Goal: Task Accomplishment & Management: Manage account settings

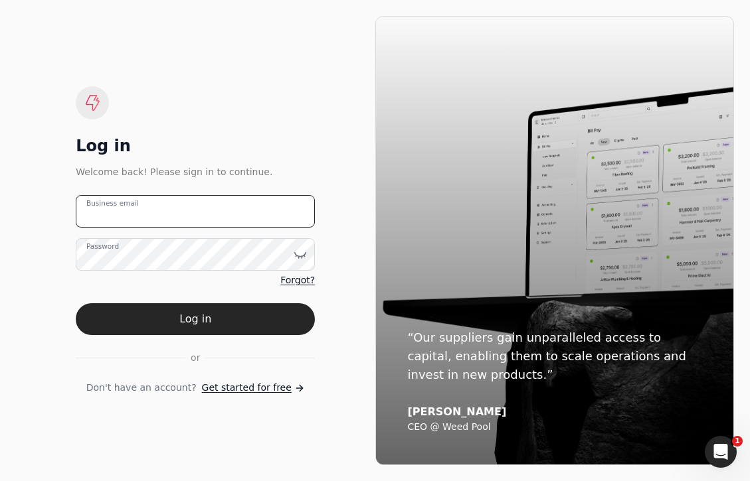
click at [159, 214] on email "Business email" at bounding box center [195, 211] width 239 height 33
type email "[EMAIL_ADDRESS][DOMAIN_NAME]"
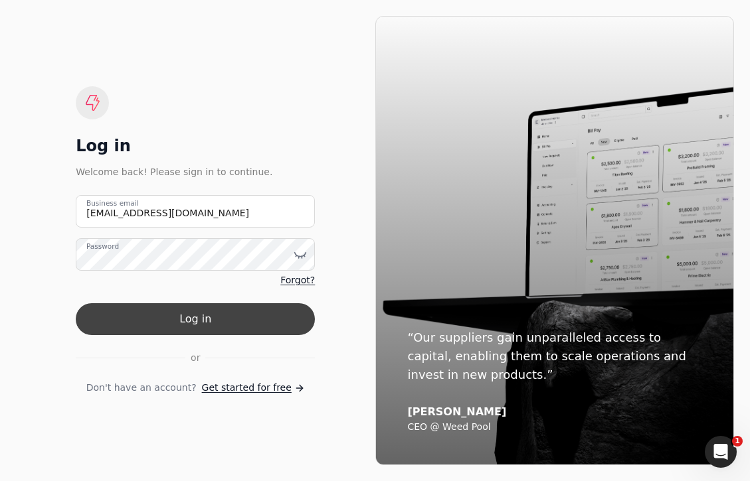
click at [244, 317] on button "Log in" at bounding box center [195, 319] width 239 height 32
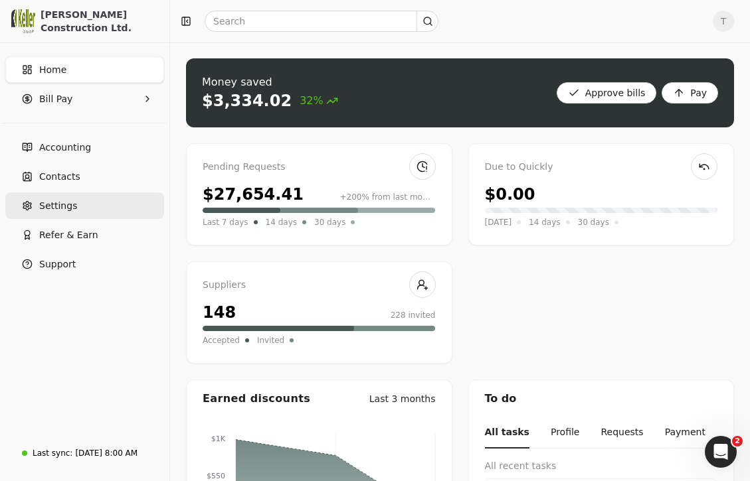
click at [78, 205] on link "Settings" at bounding box center [84, 206] width 159 height 27
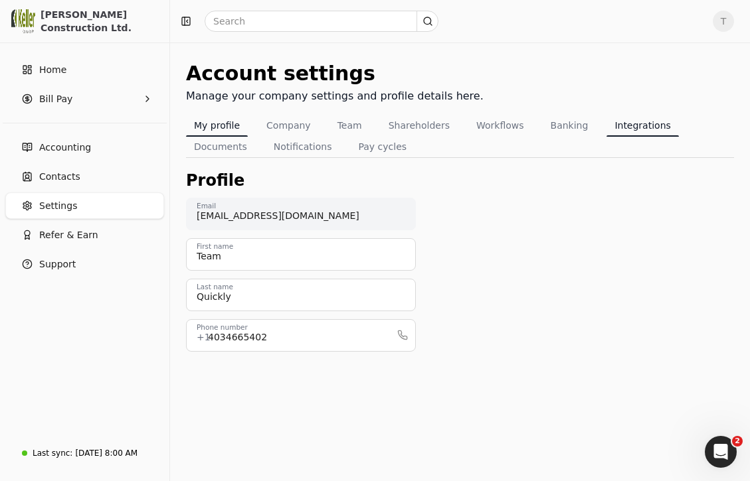
click at [621, 122] on button "Integrations" at bounding box center [642, 125] width 72 height 21
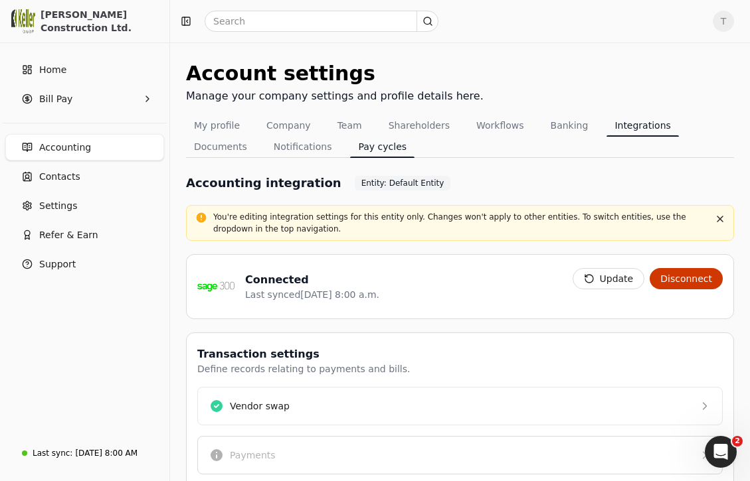
click at [366, 147] on button "Pay cycles" at bounding box center [382, 146] width 64 height 21
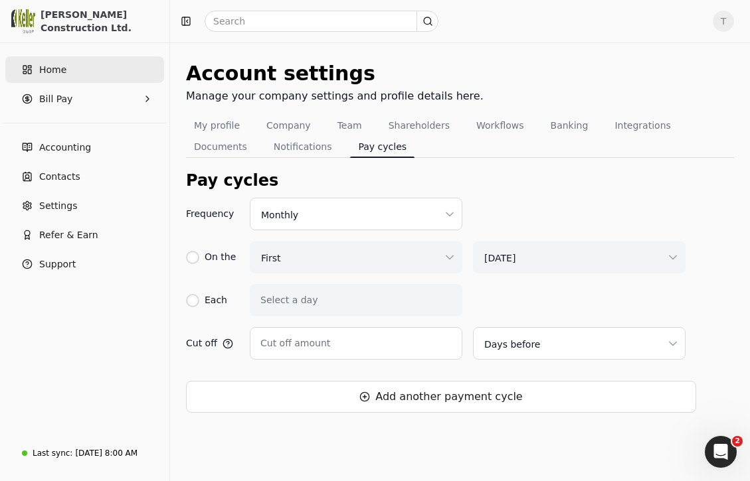
click at [64, 60] on link "Home" at bounding box center [84, 69] width 159 height 27
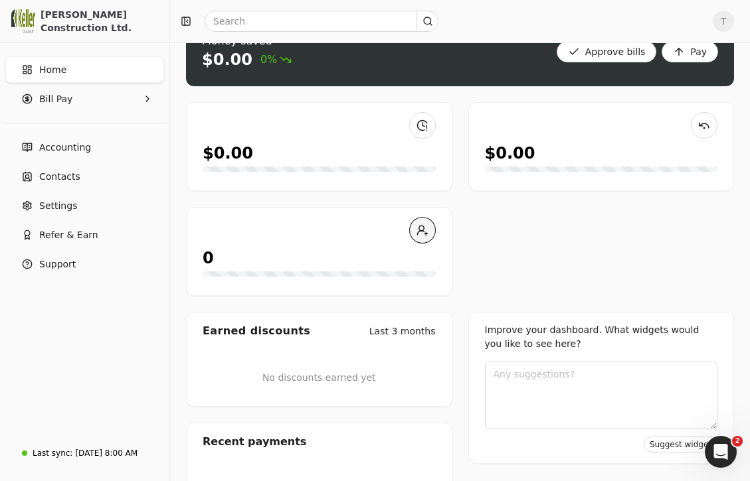
scroll to position [48, 0]
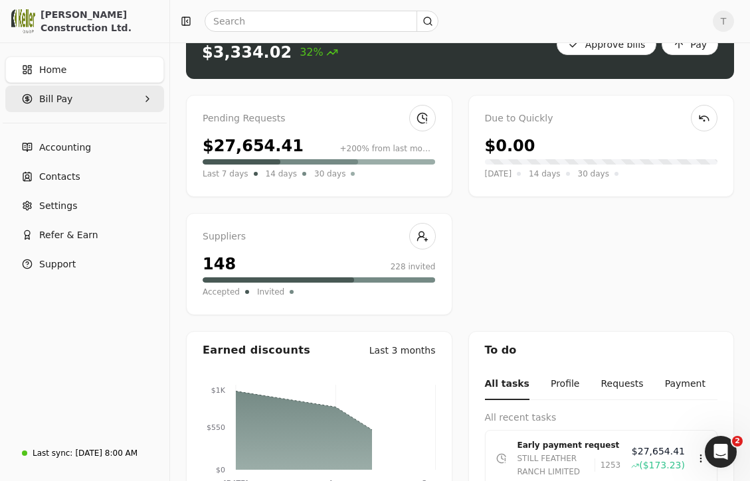
click at [66, 99] on span "Bill Pay" at bounding box center [55, 99] width 33 height 14
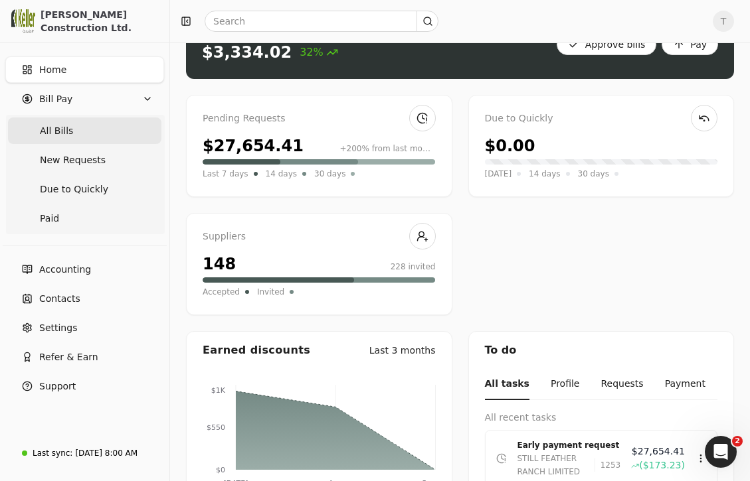
click at [62, 133] on span "All Bills" at bounding box center [56, 131] width 33 height 14
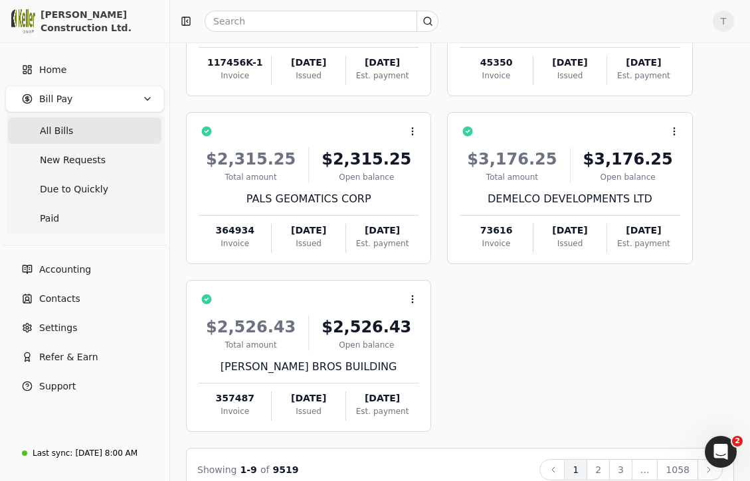
scroll to position [550, 0]
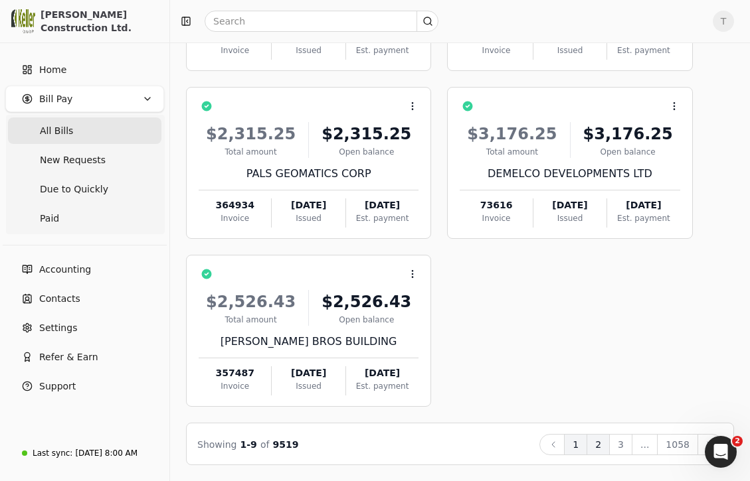
click at [603, 446] on button "2" at bounding box center [597, 444] width 23 height 21
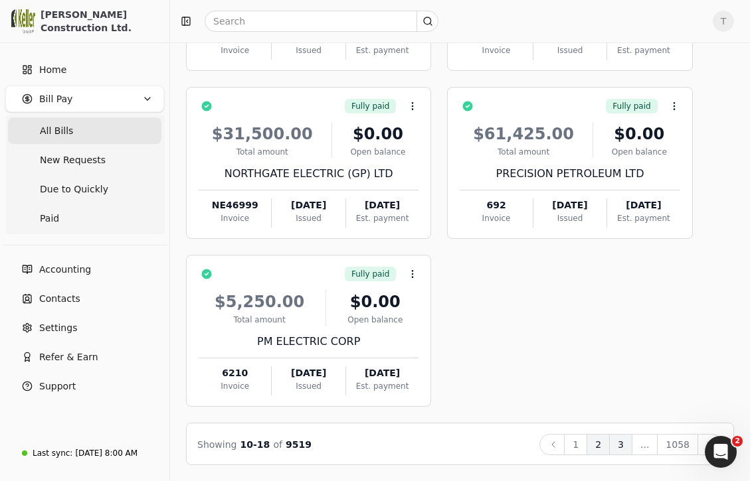
click at [625, 446] on button "3" at bounding box center [620, 444] width 23 height 21
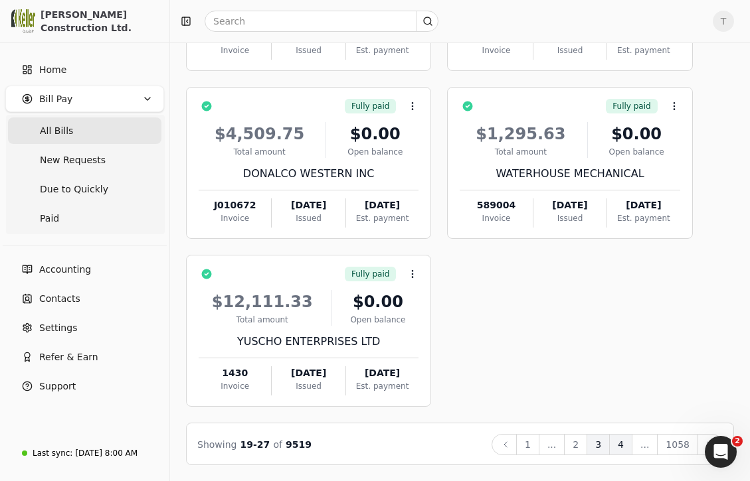
click at [622, 444] on button "4" at bounding box center [620, 444] width 23 height 21
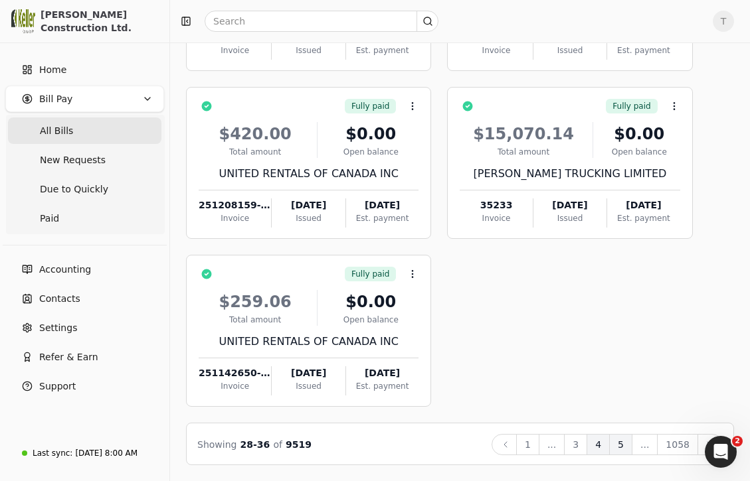
click at [618, 444] on button "5" at bounding box center [620, 444] width 23 height 21
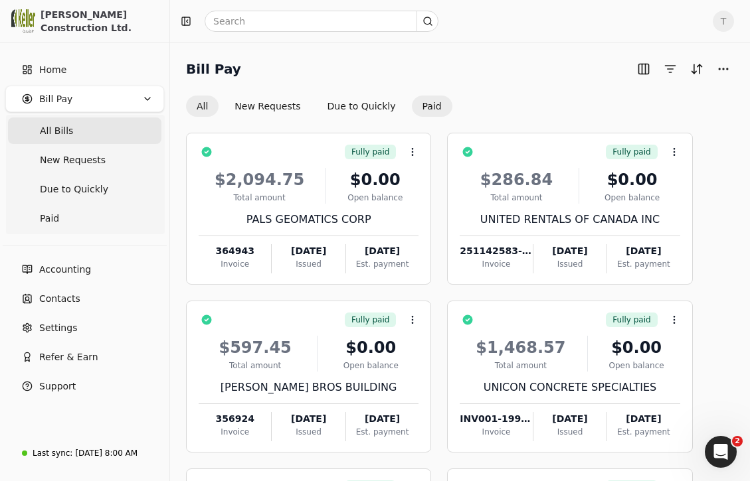
click at [412, 108] on button "Paid" at bounding box center [432, 106] width 41 height 21
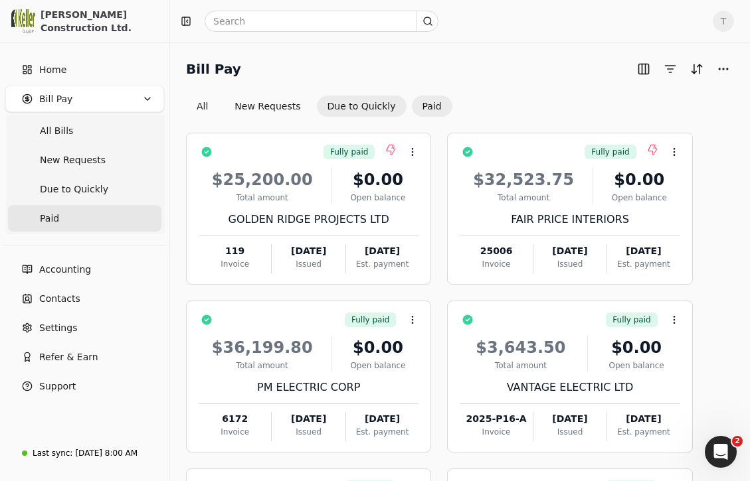
click at [349, 102] on button "Due to Quickly" at bounding box center [362, 106] width 90 height 21
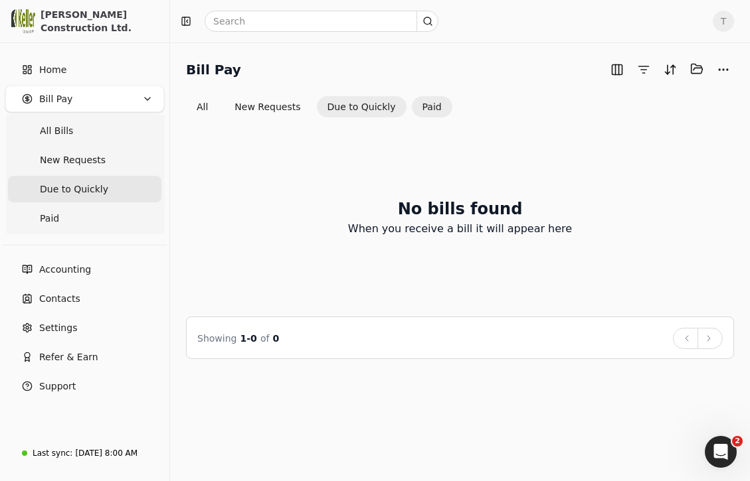
click at [425, 104] on button "Paid" at bounding box center [432, 106] width 41 height 21
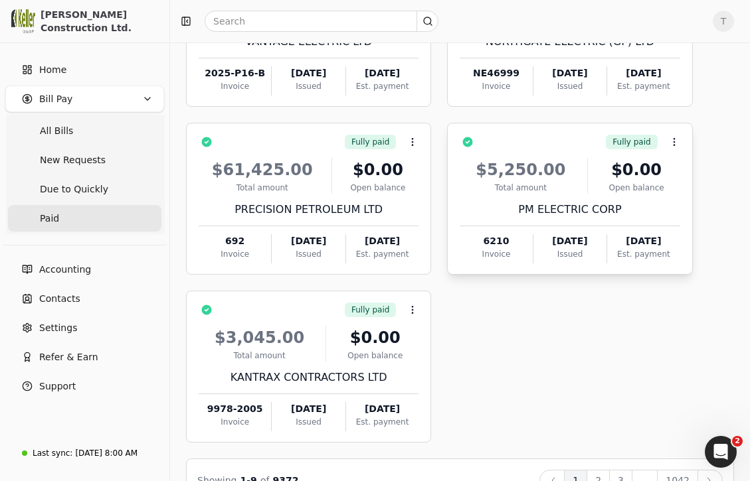
scroll to position [515, 0]
